Goal: Information Seeking & Learning: Learn about a topic

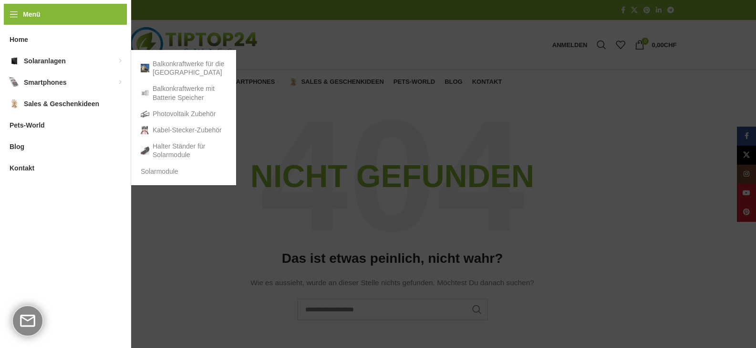
click at [52, 61] on span "Solaranlagen" at bounding box center [45, 60] width 42 height 17
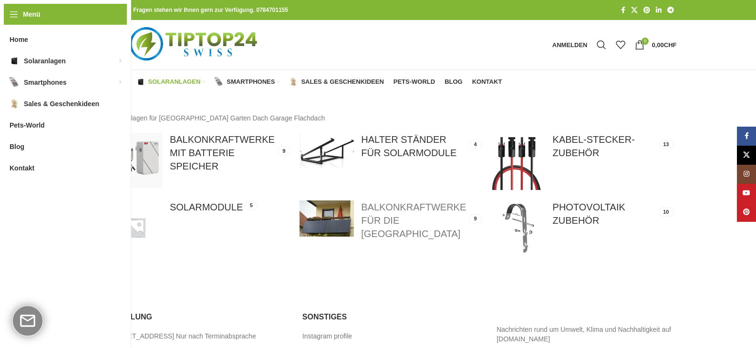
click at [384, 206] on link at bounding box center [390, 221] width 182 height 40
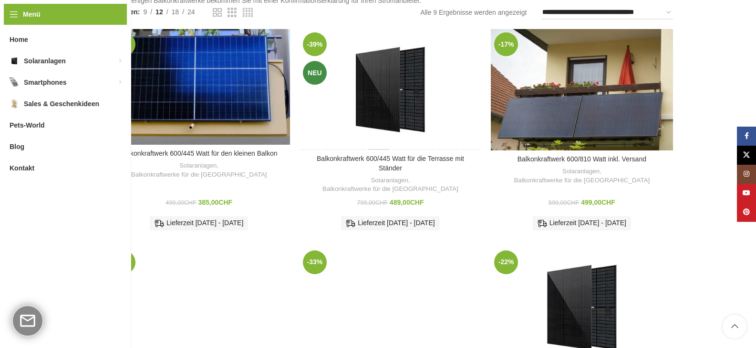
scroll to position [143, 0]
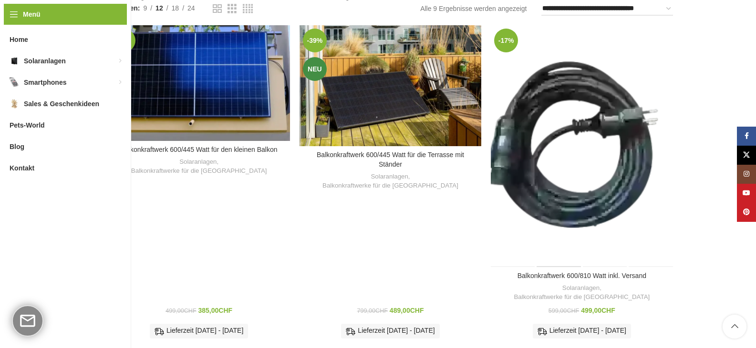
click at [564, 146] on div "Balkonkraftwerk 600/810 Watt inkl. Versand" at bounding box center [558, 146] width 45 height 242
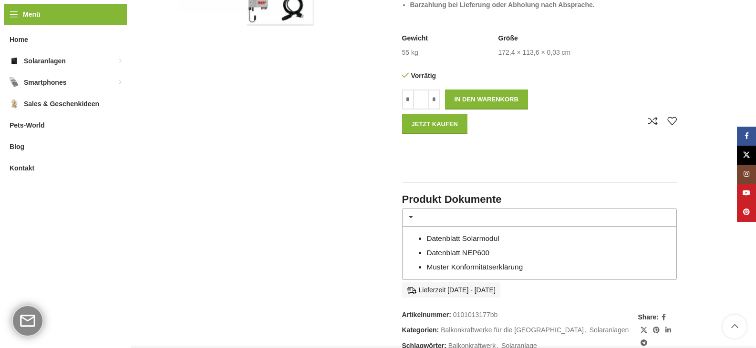
scroll to position [477, 0]
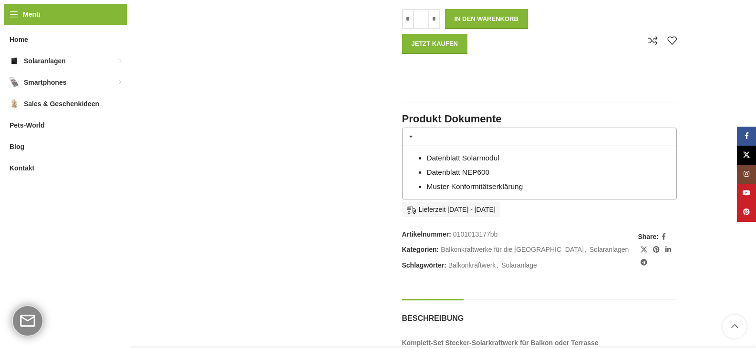
click at [459, 159] on link "Datenblatt Solarmodul" at bounding box center [462, 158] width 72 height 8
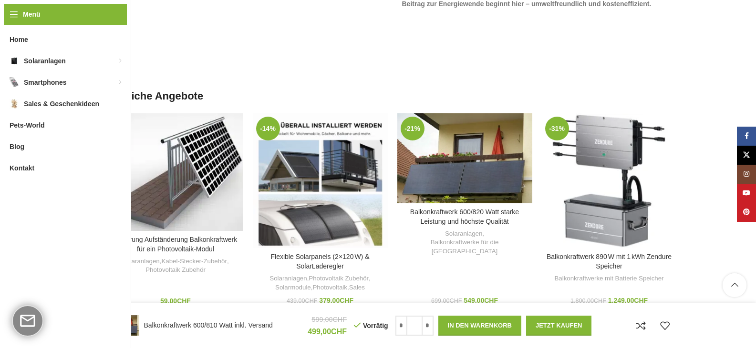
scroll to position [1335, 0]
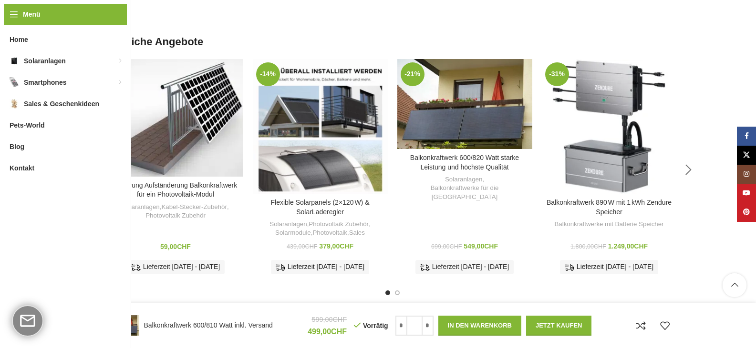
click at [693, 167] on div "Next slide" at bounding box center [688, 170] width 24 height 24
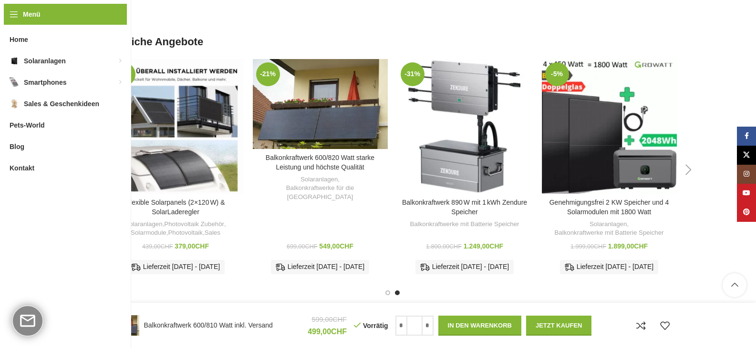
click at [686, 170] on div "Next slide" at bounding box center [688, 170] width 24 height 24
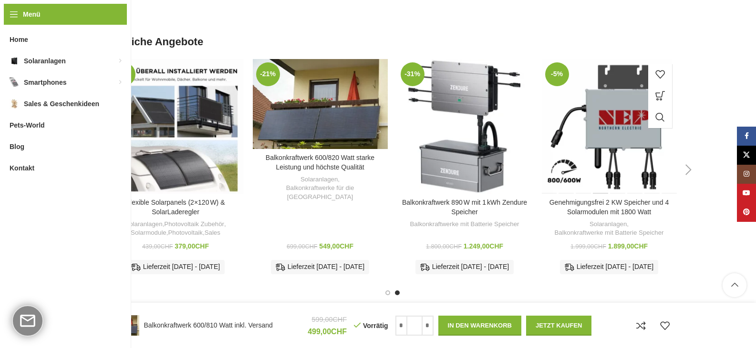
click at [598, 121] on div "Genehmigungsfrei 2 KW Speicher und 4 Solarmodulen mit 1800 Watt" at bounding box center [600, 126] width 17 height 135
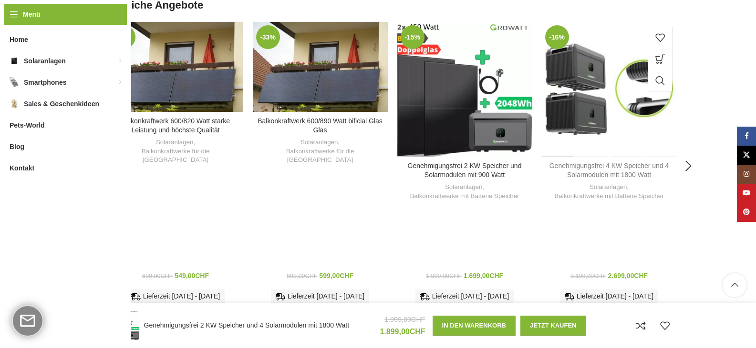
scroll to position [1764, 0]
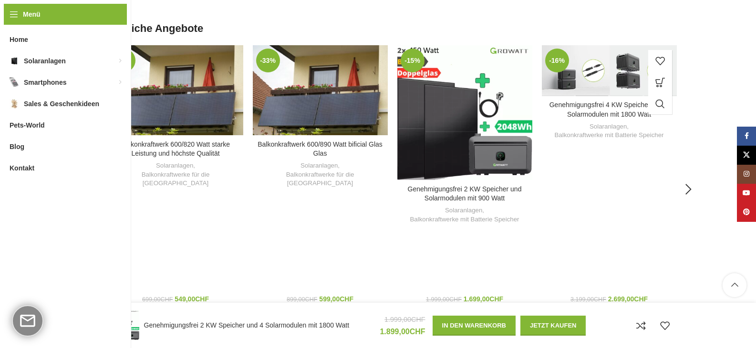
click at [587, 110] on div "Genehmigungsfrei 4 KW Speicher und 4 Solarmodulen mit 1800 Watt Solaranlagen , …" at bounding box center [609, 218] width 135 height 233
click at [581, 89] on div "-16% Zum Vergleich hinzufügen Genehmigungsfrei 4 KW Speicher und 4 Solarmodulen…" at bounding box center [609, 189] width 135 height 289
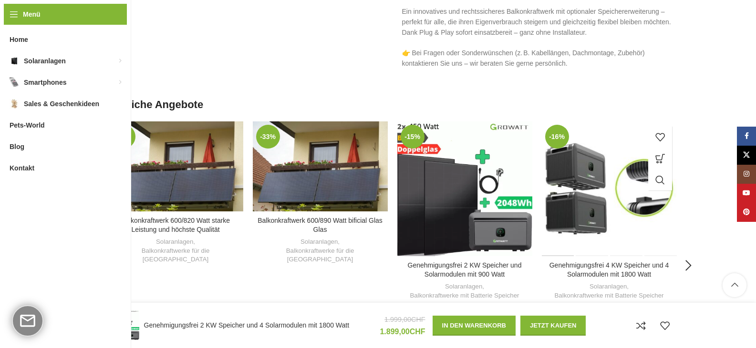
scroll to position [1688, 0]
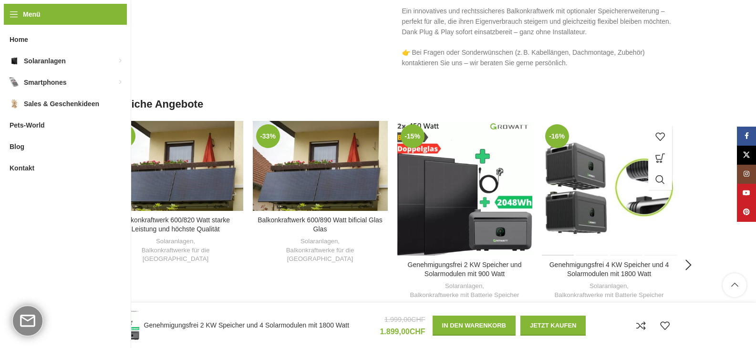
click at [564, 142] on div "Genehmigungsfrei 4 KW Speicher und 4 Solarmodulen mit 1800 Watt" at bounding box center [559, 188] width 34 height 135
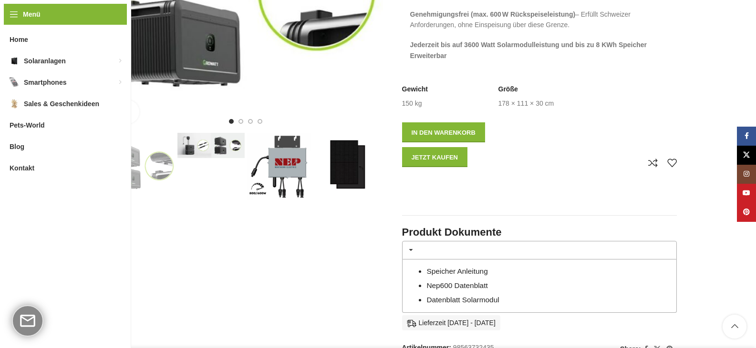
scroll to position [286, 0]
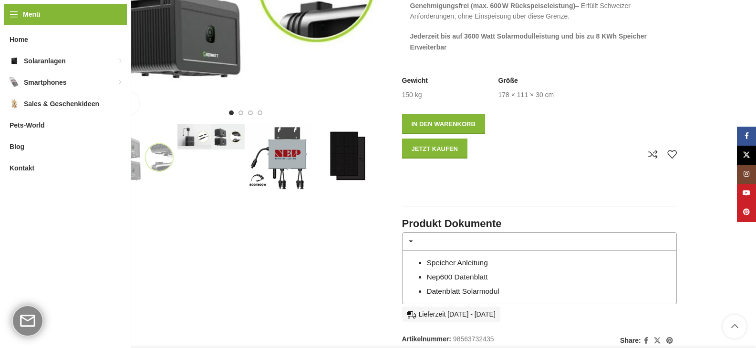
click at [213, 127] on img "2 / 4" at bounding box center [210, 136] width 67 height 25
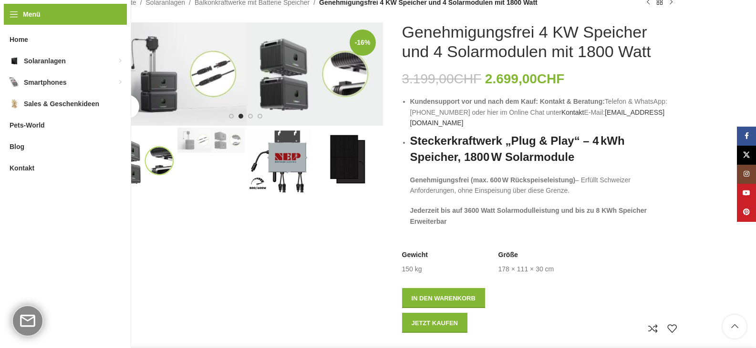
scroll to position [95, 0]
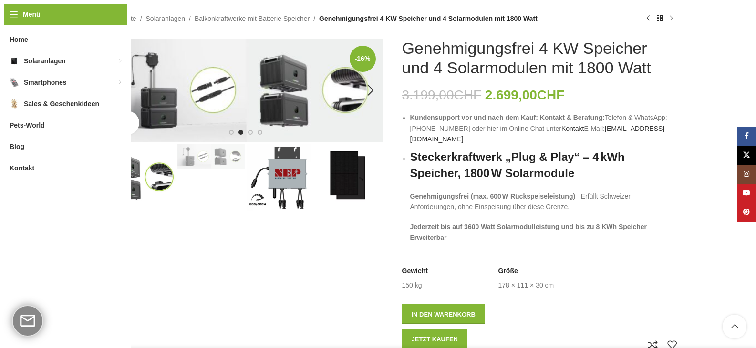
click at [230, 98] on img "2 / 4" at bounding box center [245, 90] width 275 height 103
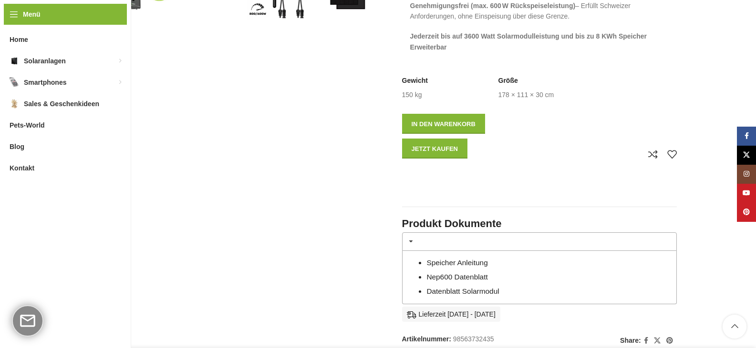
scroll to position [0, 0]
